Goal: Task Accomplishment & Management: Use online tool/utility

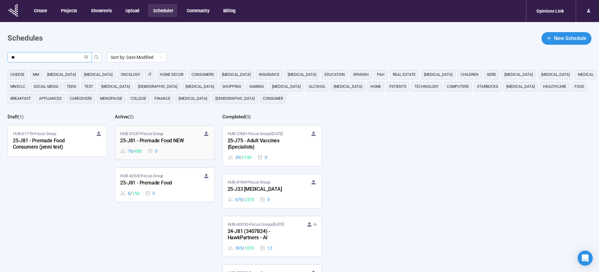
click at [157, 142] on div "25-J81 - Premade Food NEW" at bounding box center [154, 141] width 69 height 8
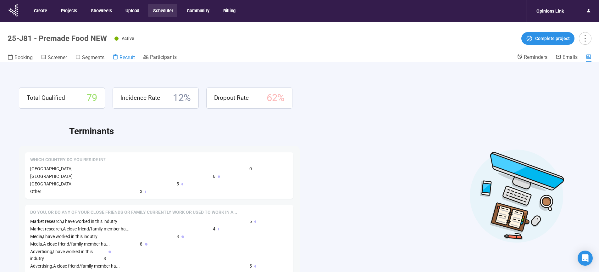
click at [128, 58] on span "Recruit" at bounding box center [127, 57] width 15 height 6
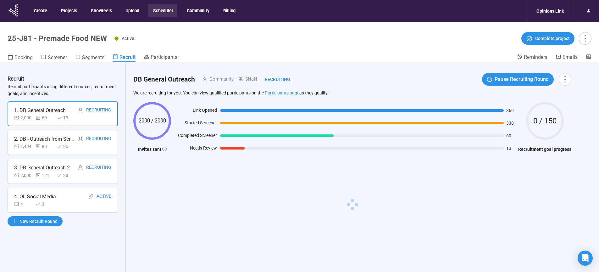
click at [64, 199] on div "4. OL Social Media Active" at bounding box center [62, 197] width 97 height 8
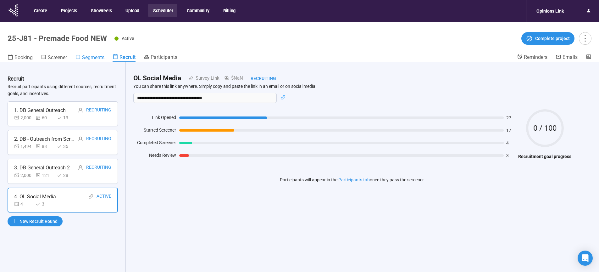
click at [89, 58] on span "Segments" at bounding box center [93, 57] width 22 height 6
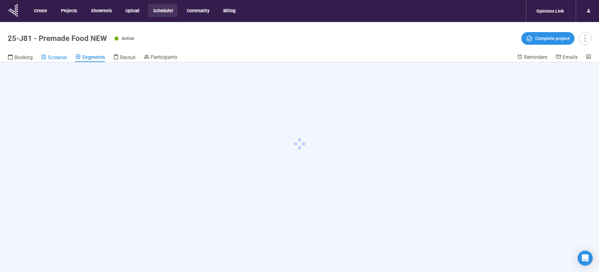
click at [65, 58] on span "Screener" at bounding box center [57, 57] width 19 height 6
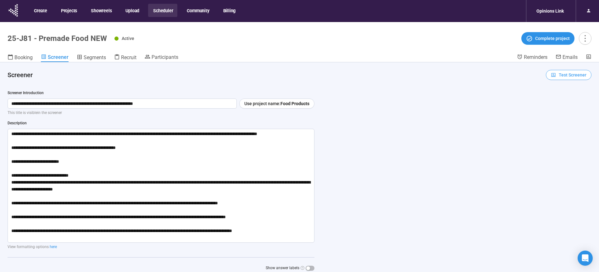
click at [564, 73] on span "Test Screener" at bounding box center [573, 74] width 28 height 7
click at [557, 110] on link "Test screener" at bounding box center [560, 107] width 26 height 5
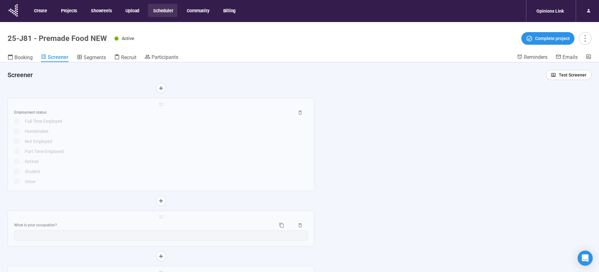
scroll to position [3176, 0]
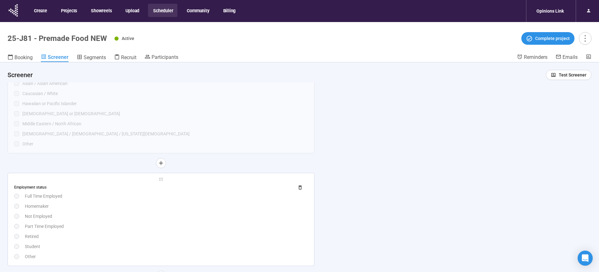
click at [170, 213] on div "Employment status [DEMOGRAPHIC_DATA] Employed Homemaker Not Employed Part Time …" at bounding box center [161, 221] width 294 height 77
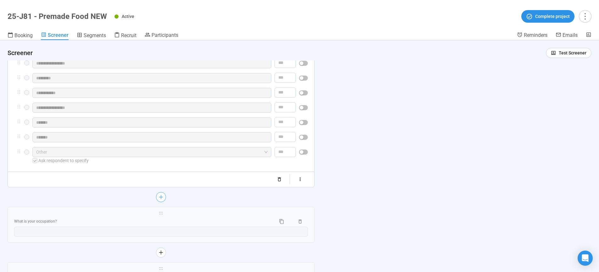
scroll to position [3245, 0]
click at [303, 182] on icon "button" at bounding box center [300, 178] width 5 height 5
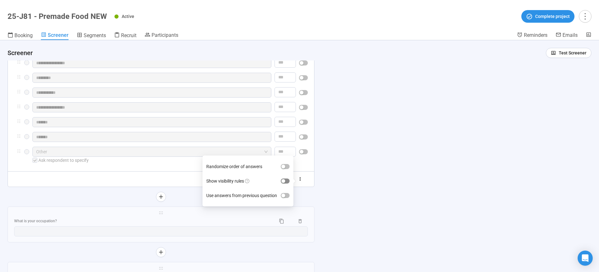
click at [287, 183] on span "button" at bounding box center [285, 180] width 9 height 5
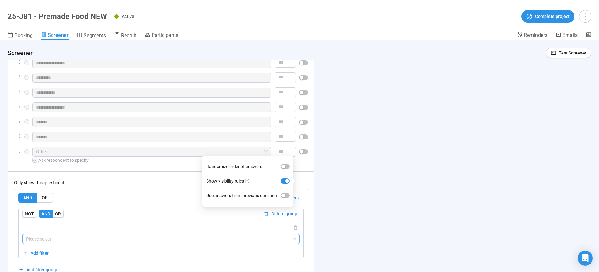
click at [59, 244] on input "search" at bounding box center [161, 238] width 270 height 9
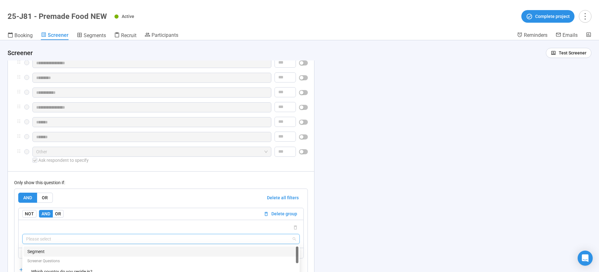
drag, startPoint x: 40, startPoint y: 254, endPoint x: 342, endPoint y: 198, distance: 307.3
click at [40, 254] on div "Segment" at bounding box center [160, 251] width 267 height 7
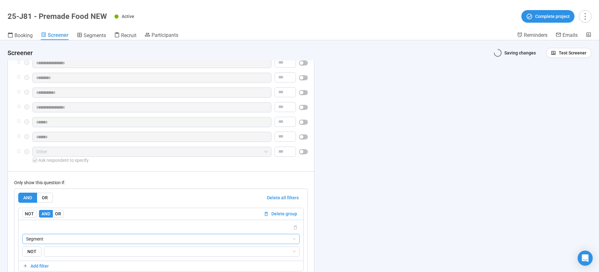
scroll to position [3309, 0]
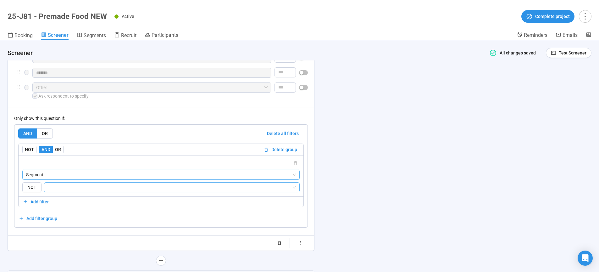
click at [59, 191] on input "search" at bounding box center [170, 187] width 244 height 8
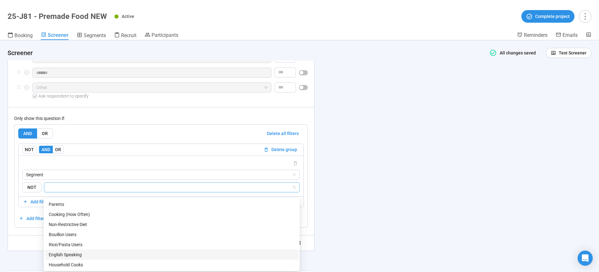
click at [73, 256] on div "English Speaking" at bounding box center [172, 254] width 246 height 7
click at [361, 168] on div "**********" at bounding box center [299, 156] width 599 height 232
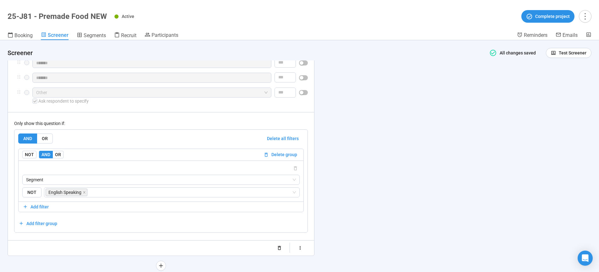
scroll to position [3299, 0]
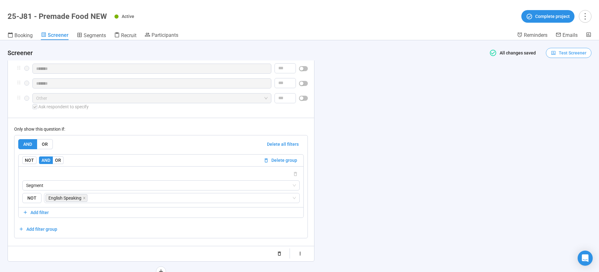
click at [567, 54] on span "Test Screener" at bounding box center [573, 52] width 28 height 7
click at [559, 87] on link "Test screener" at bounding box center [560, 85] width 26 height 5
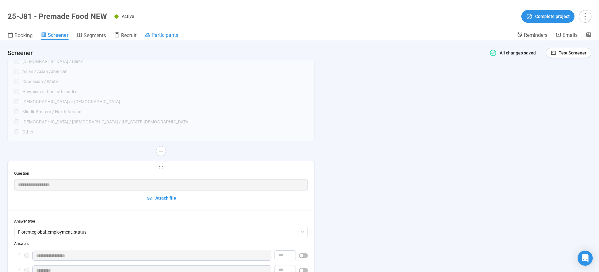
click at [165, 37] on span "Participants" at bounding box center [165, 35] width 27 height 6
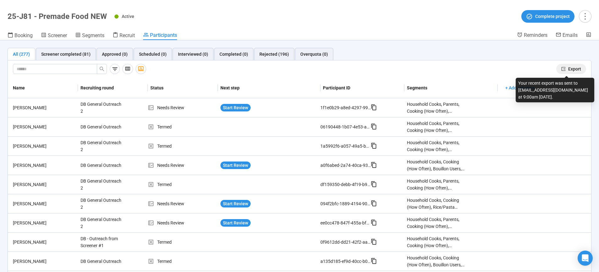
click at [573, 72] on span "Export" at bounding box center [575, 68] width 13 height 7
